Goal: Task Accomplishment & Management: Manage account settings

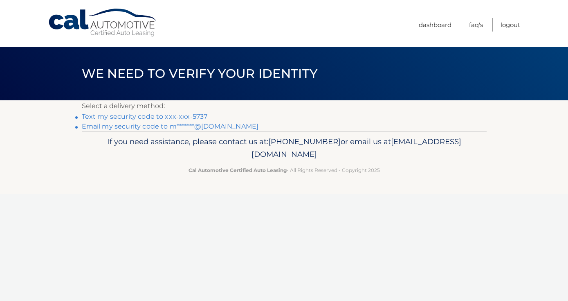
click at [222, 127] on link "Email my security code to m*******@gmail.com" at bounding box center [170, 126] width 177 height 8
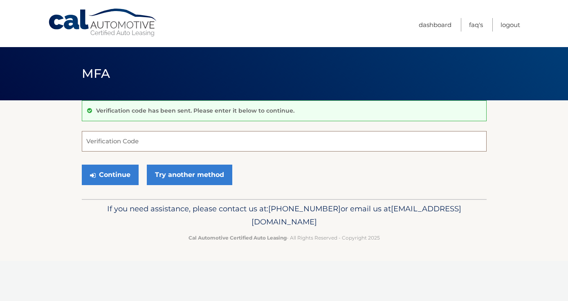
click at [265, 137] on input "Verification Code" at bounding box center [284, 141] width 405 height 20
paste input "985078"
type input "985078"
click at [112, 175] on button "Continue" at bounding box center [110, 174] width 57 height 20
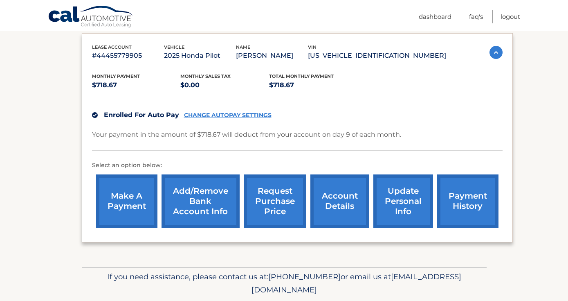
scroll to position [164, 0]
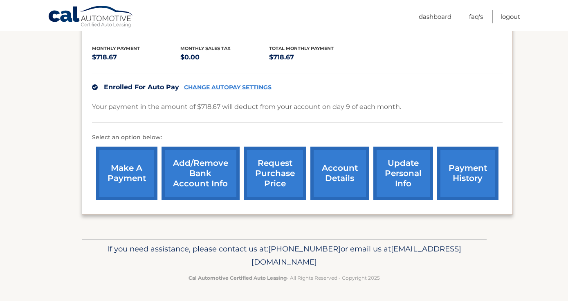
click at [276, 173] on link "request purchase price" at bounding box center [275, 173] width 63 height 54
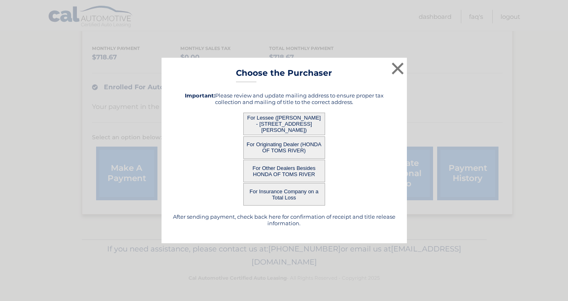
click at [289, 174] on button "For Other Dealers Besides HONDA OF TOMS RIVER" at bounding box center [284, 170] width 82 height 22
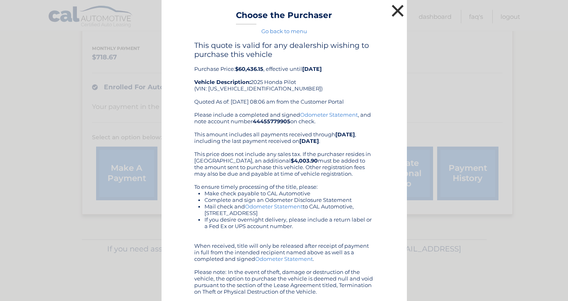
click at [398, 17] on button "×" at bounding box center [398, 10] width 16 height 16
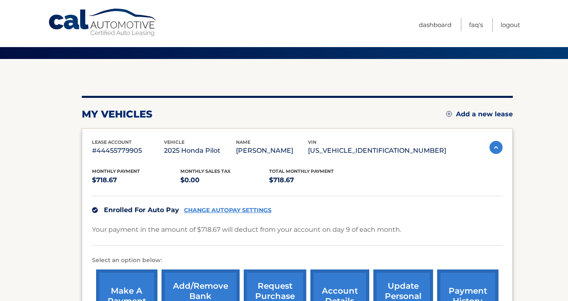
scroll to position [0, 0]
